Goal: Task Accomplishment & Management: Complete application form

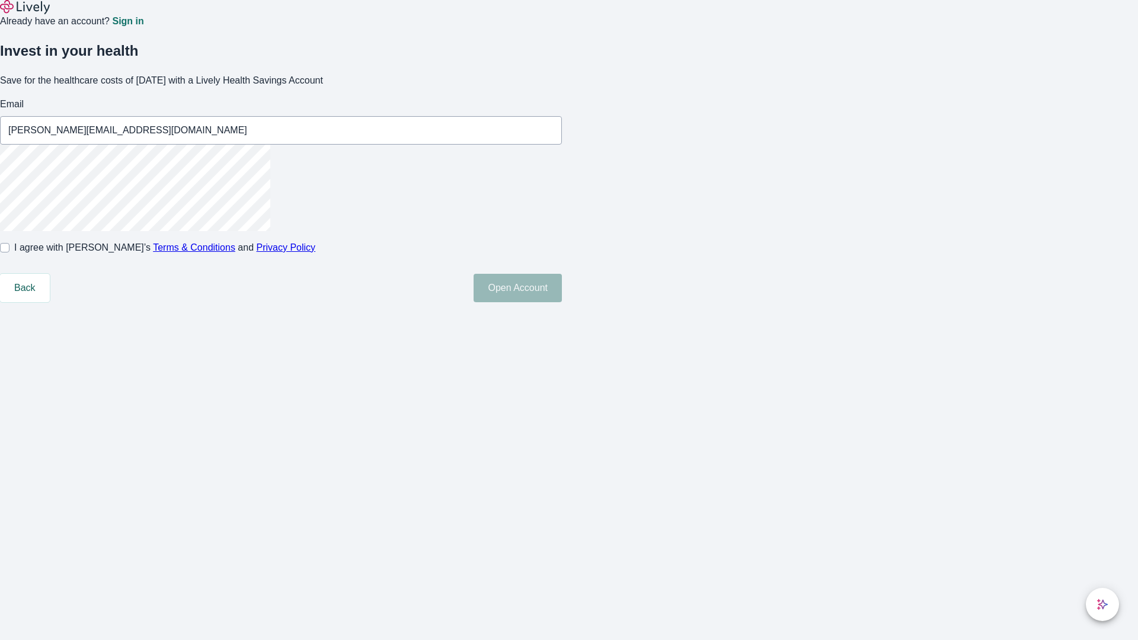
click at [9, 253] on input "I agree with Lively’s Terms & Conditions and Privacy Policy" at bounding box center [4, 247] width 9 height 9
checkbox input "true"
click at [562, 302] on button "Open Account" at bounding box center [518, 288] width 88 height 28
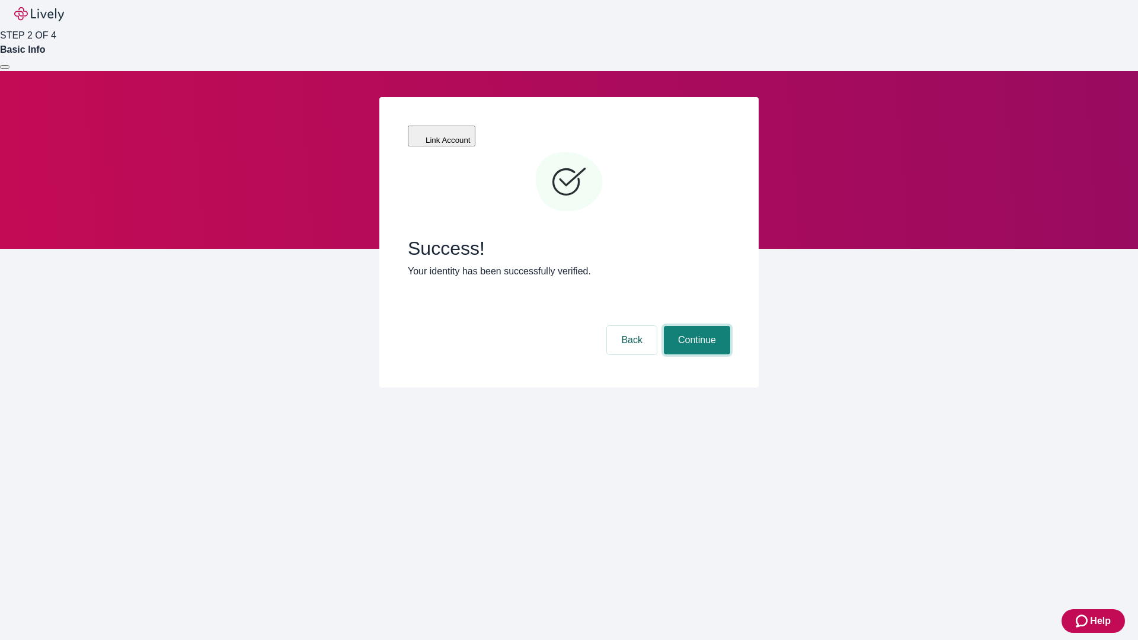
click at [695, 326] on button "Continue" at bounding box center [697, 340] width 66 height 28
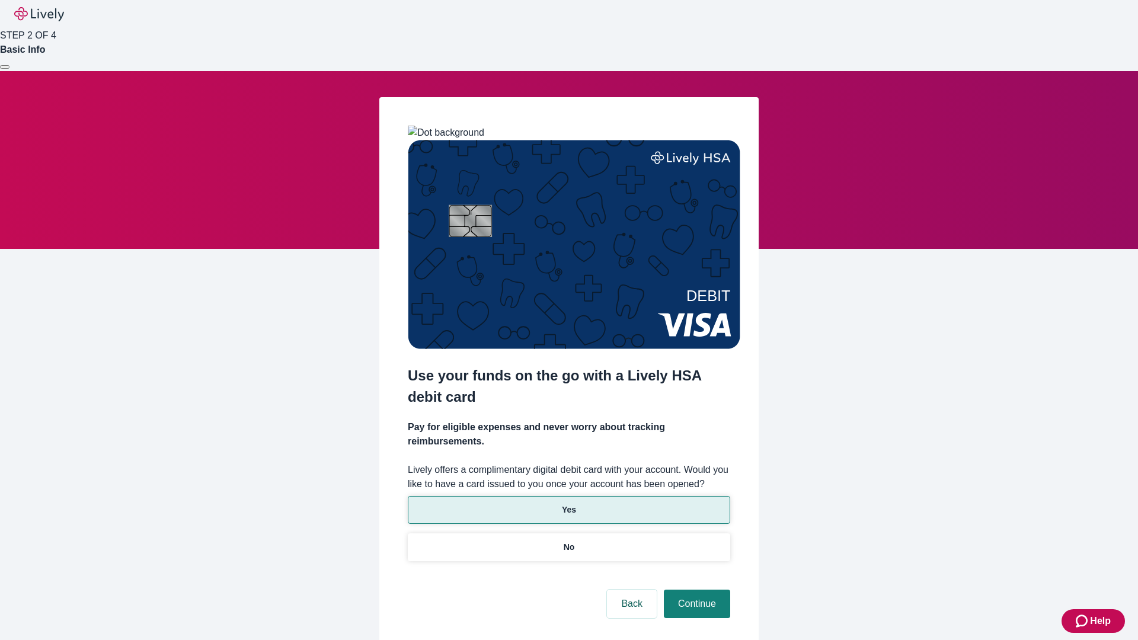
click at [569, 504] on p "Yes" at bounding box center [569, 510] width 14 height 12
click at [695, 590] on button "Continue" at bounding box center [697, 604] width 66 height 28
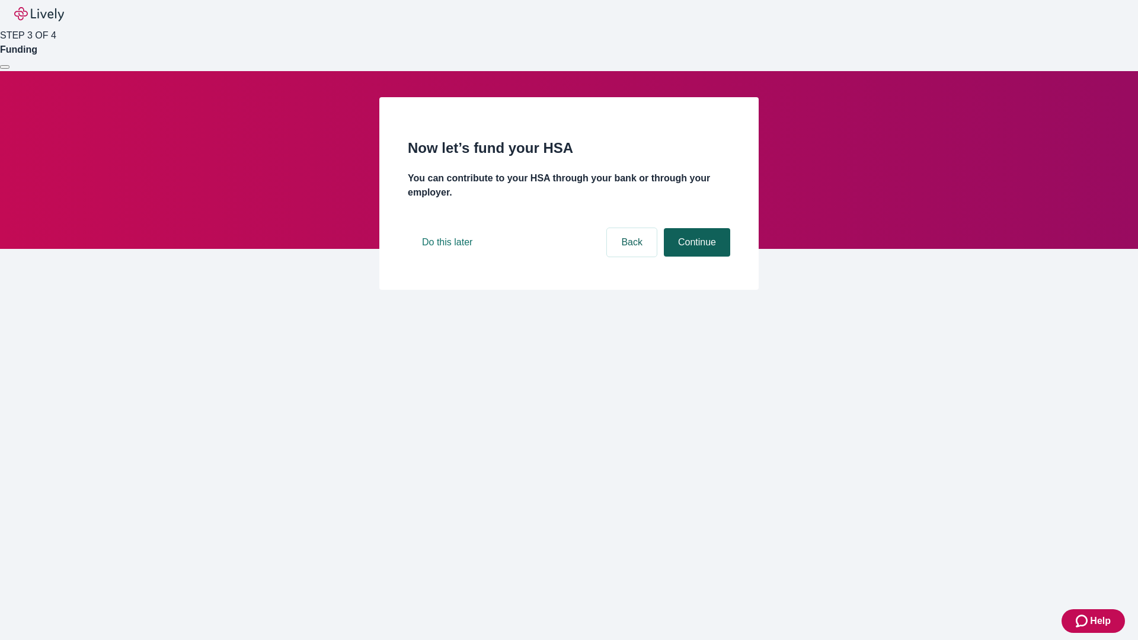
click at [695, 257] on button "Continue" at bounding box center [697, 242] width 66 height 28
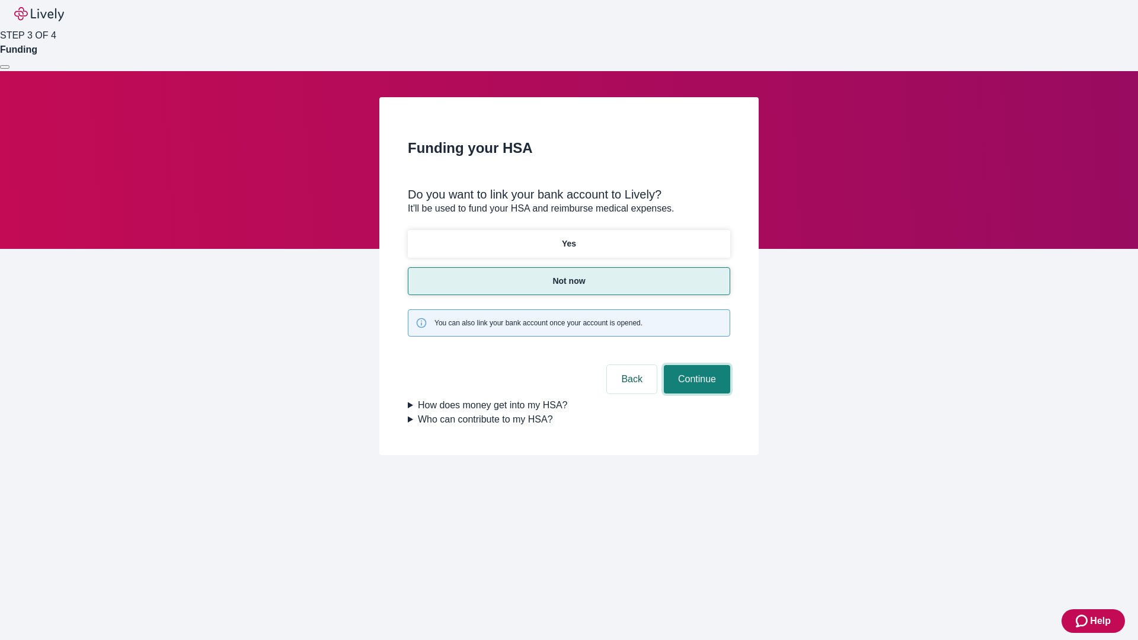
click at [695, 365] on button "Continue" at bounding box center [697, 379] width 66 height 28
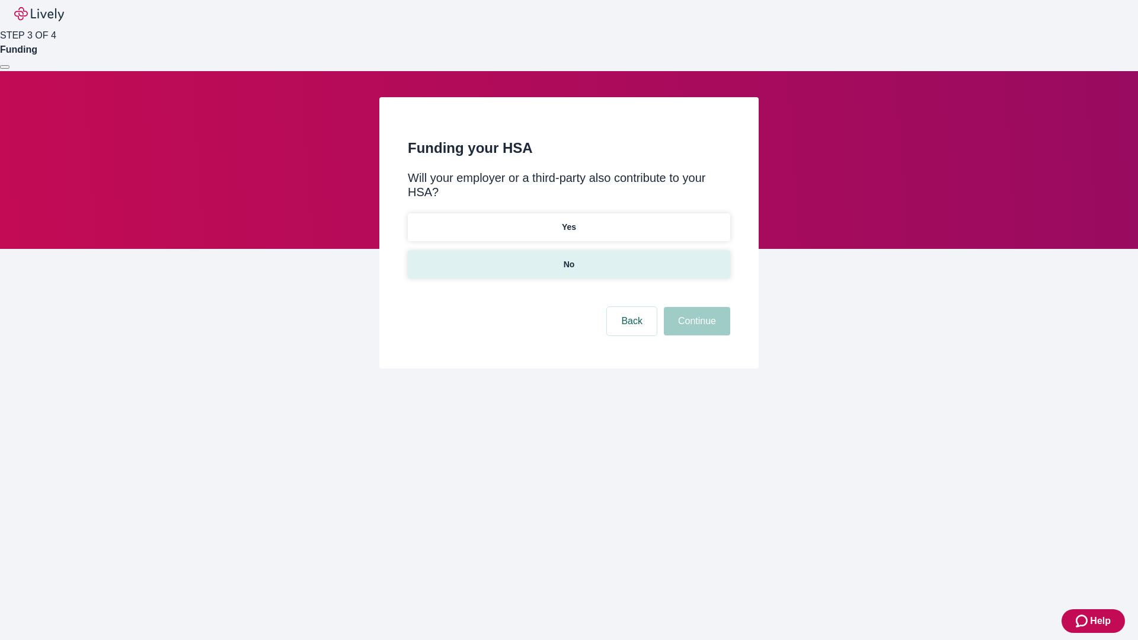
click at [569, 259] on p "No" at bounding box center [569, 265] width 11 height 12
click at [695, 307] on button "Continue" at bounding box center [697, 321] width 66 height 28
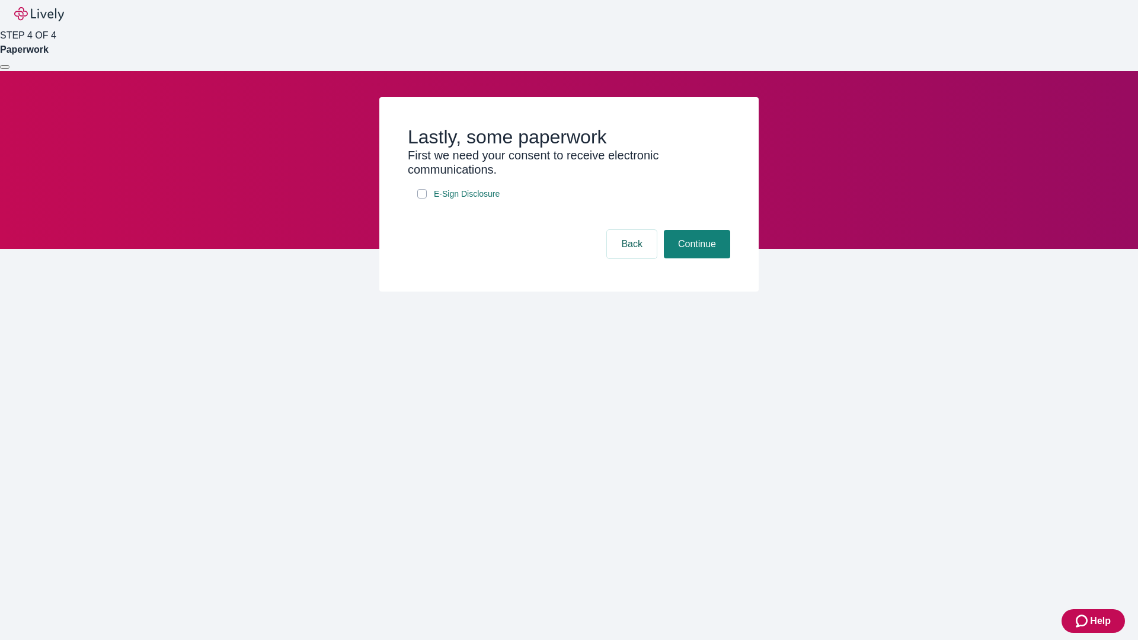
click at [422, 199] on input "E-Sign Disclosure" at bounding box center [421, 193] width 9 height 9
checkbox input "true"
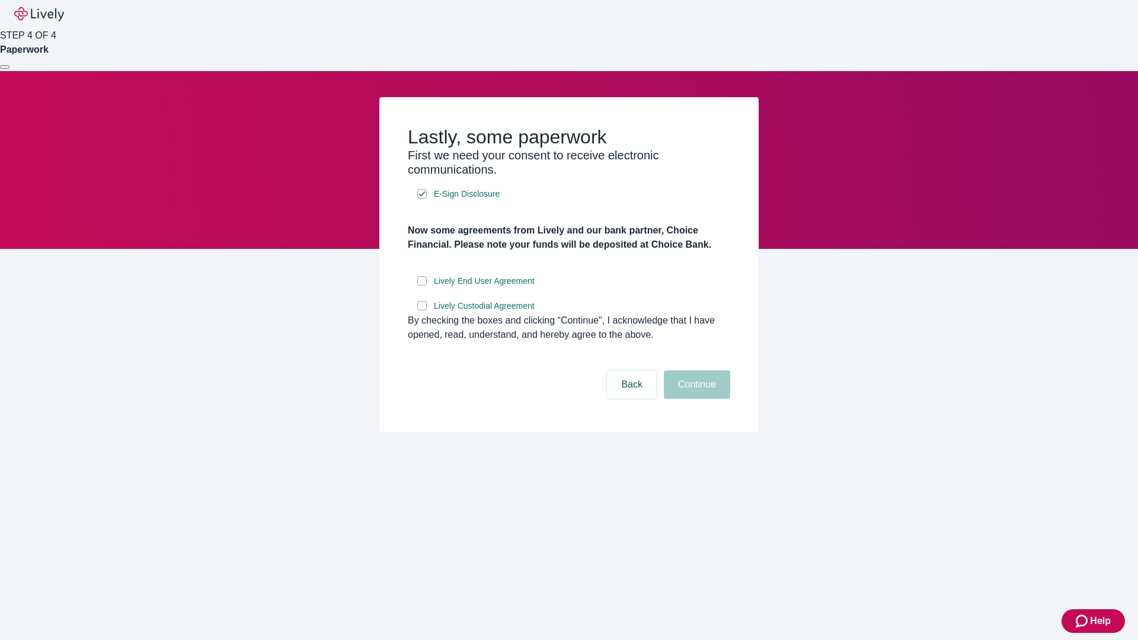
click at [422, 286] on input "Lively End User Agreement" at bounding box center [421, 280] width 9 height 9
checkbox input "true"
click at [422, 311] on input "Lively Custodial Agreement" at bounding box center [421, 305] width 9 height 9
checkbox input "true"
click at [695, 399] on button "Continue" at bounding box center [697, 385] width 66 height 28
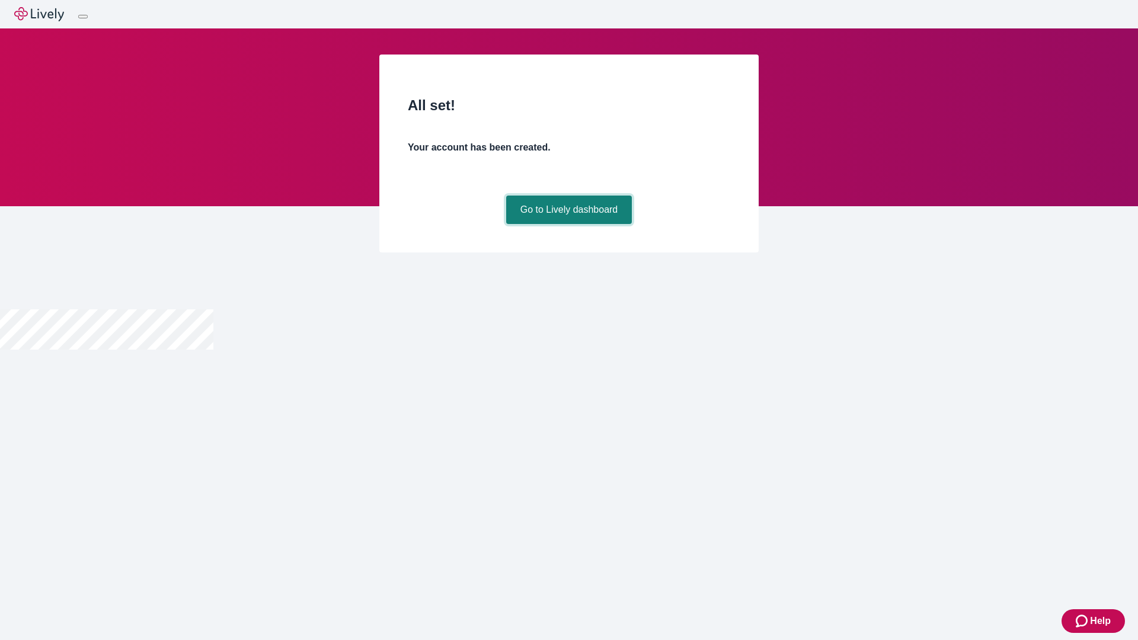
click at [569, 224] on link "Go to Lively dashboard" at bounding box center [569, 210] width 126 height 28
